Goal: Information Seeking & Learning: Learn about a topic

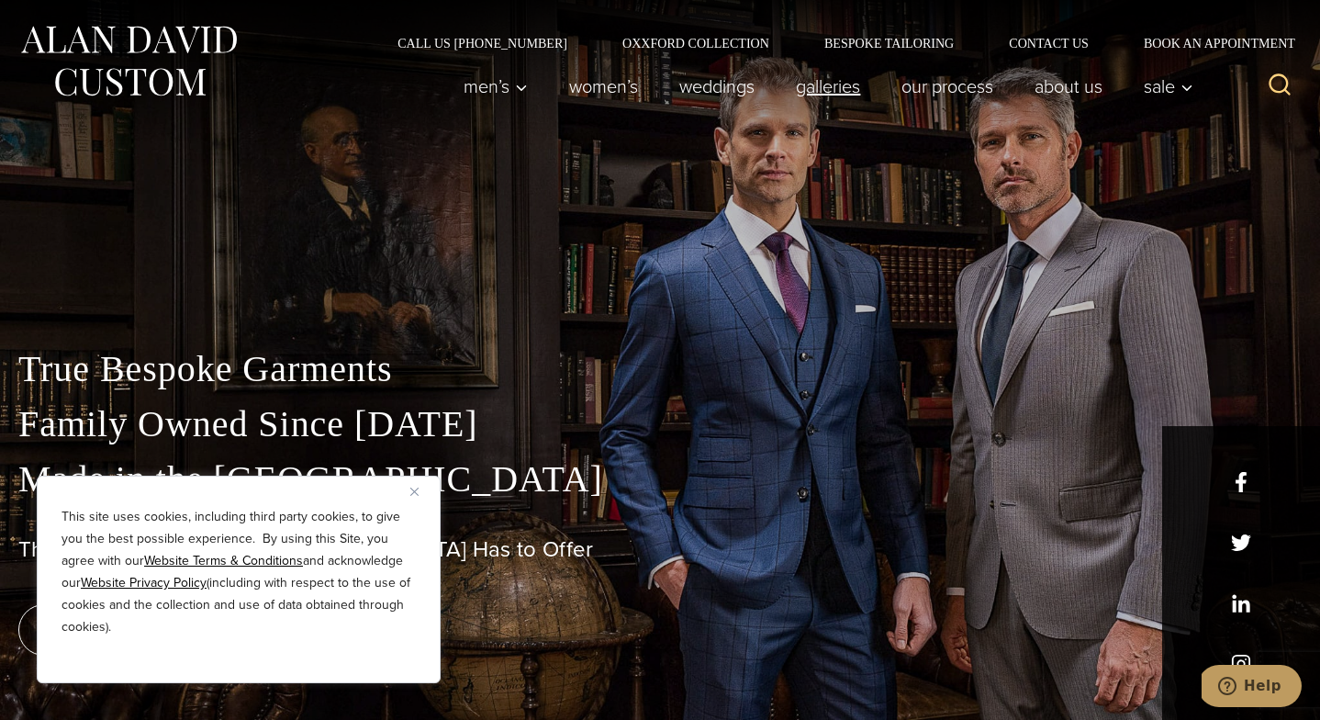
click at [808, 91] on link "Galleries" at bounding box center [829, 86] width 106 height 37
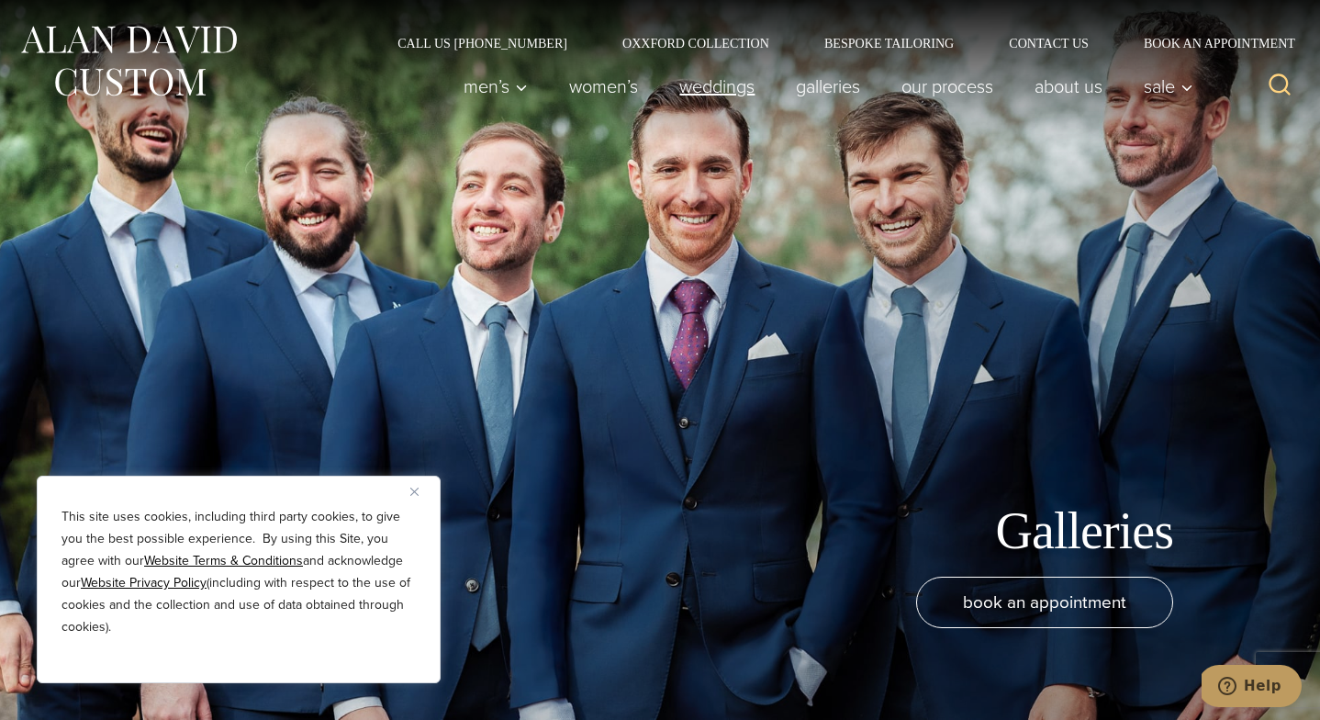
click at [720, 93] on link "weddings" at bounding box center [717, 86] width 117 height 37
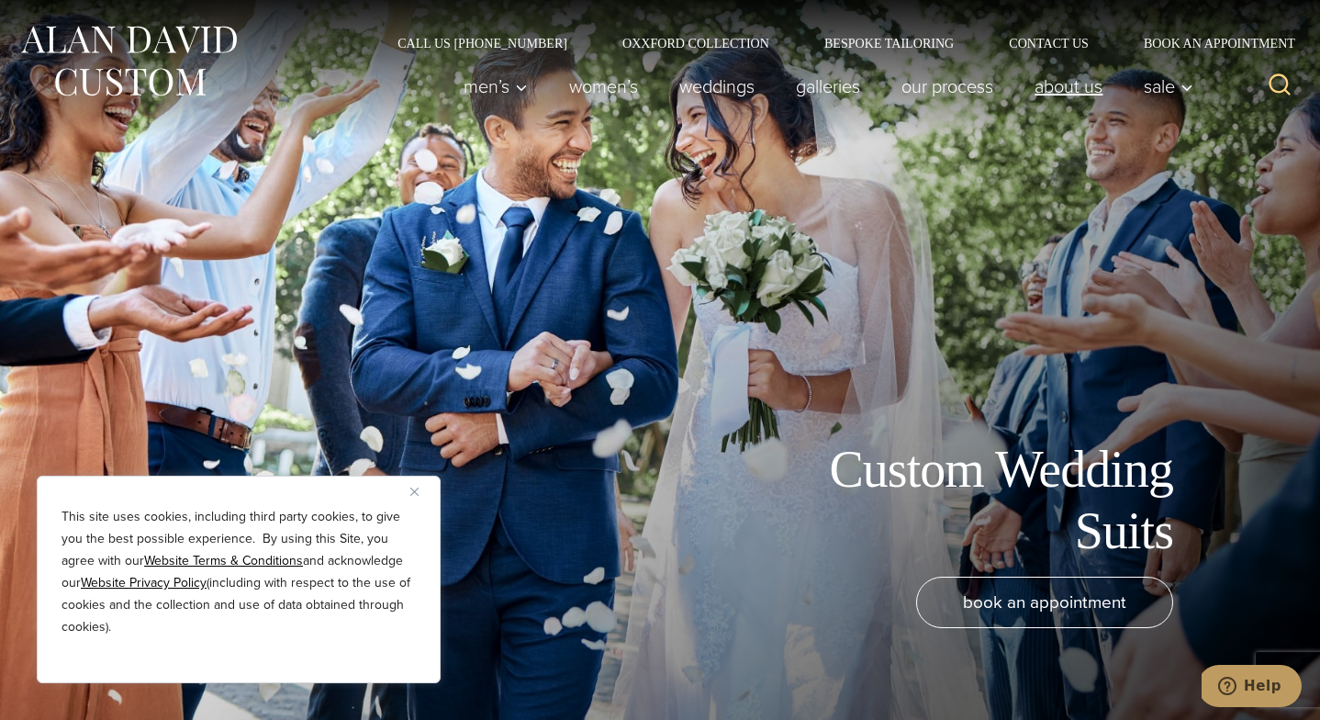
click at [1068, 86] on link "About Us" at bounding box center [1069, 86] width 109 height 37
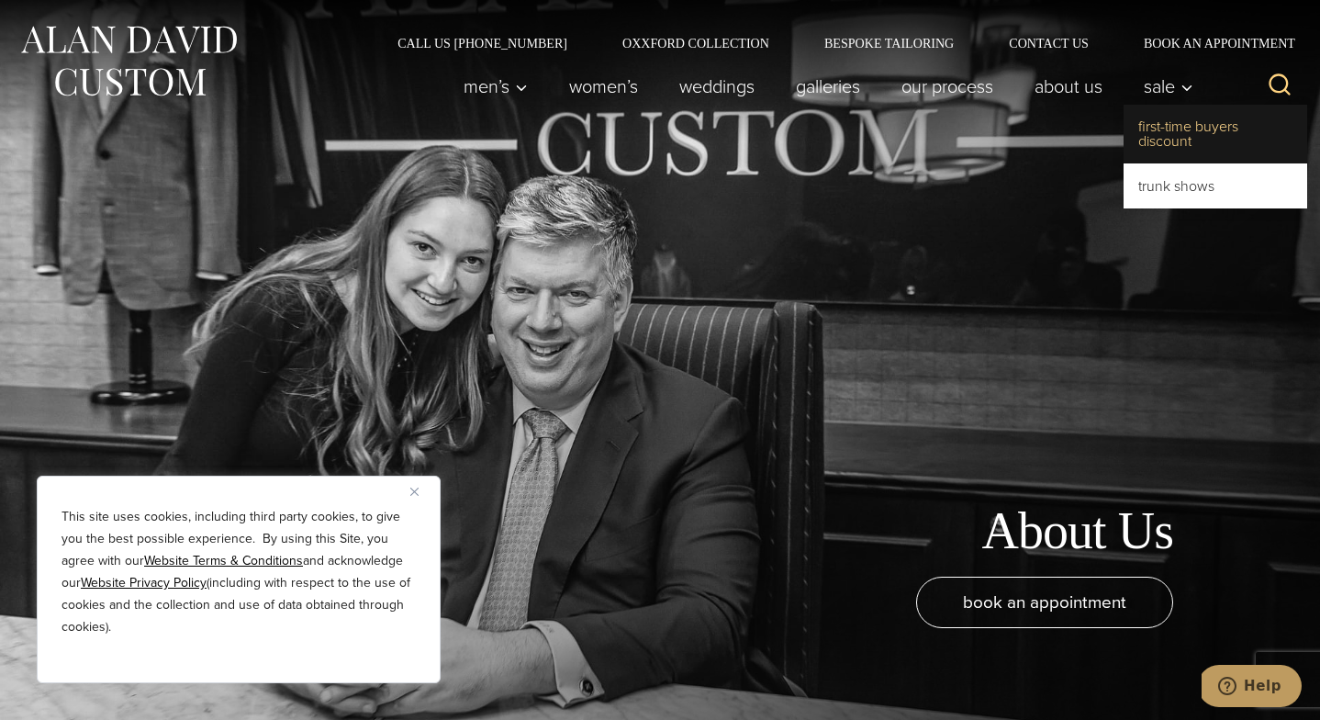
click at [1182, 124] on link "First-Time Buyers Discount" at bounding box center [1216, 134] width 184 height 59
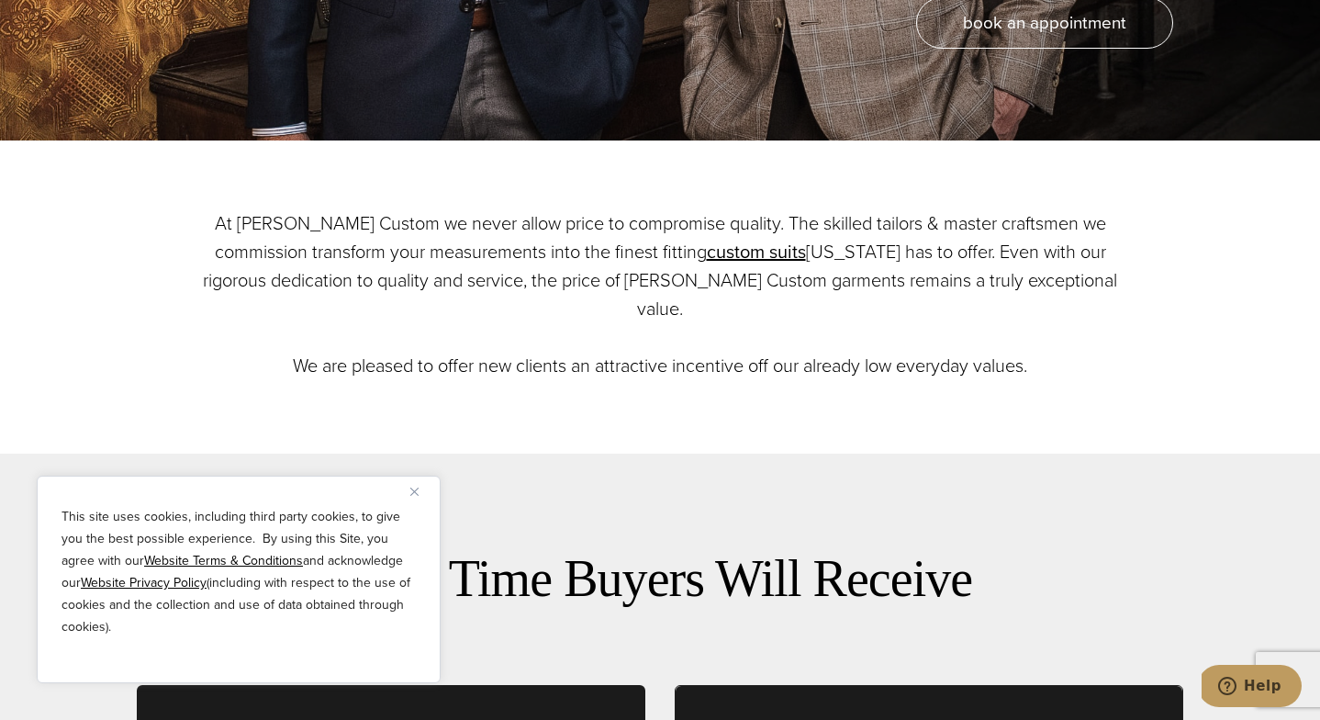
scroll to position [671, 0]
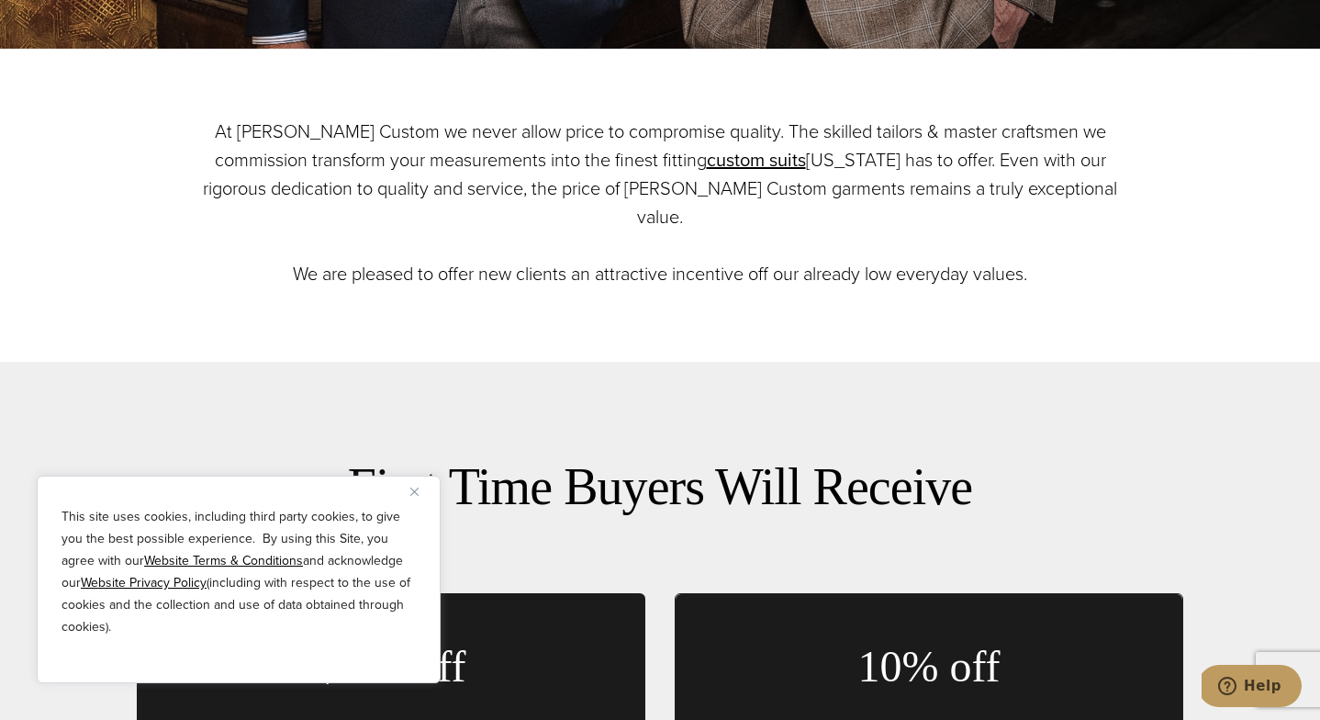
click at [413, 500] on div "This site uses cookies, including third party cookies, to give you the best pos…" at bounding box center [239, 580] width 404 height 208
click at [418, 491] on img "Close" at bounding box center [414, 492] width 8 height 8
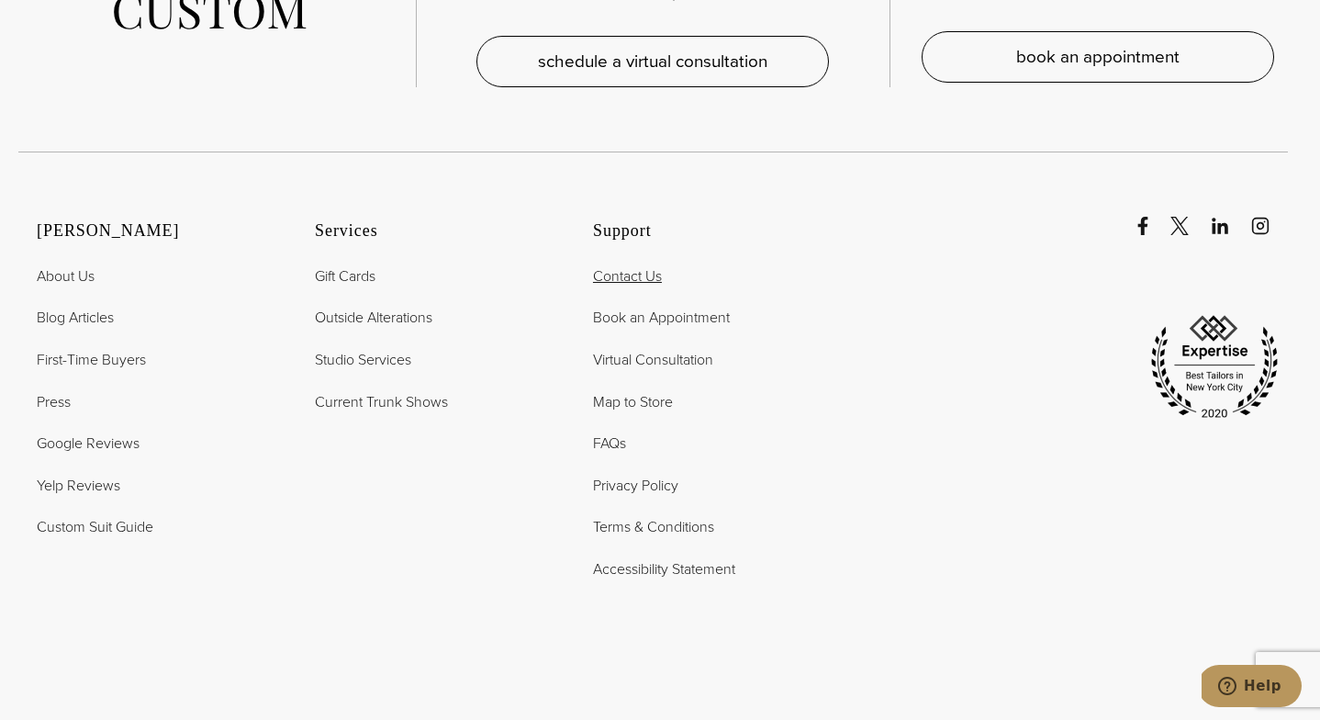
scroll to position [0, 0]
